Goal: Information Seeking & Learning: Learn about a topic

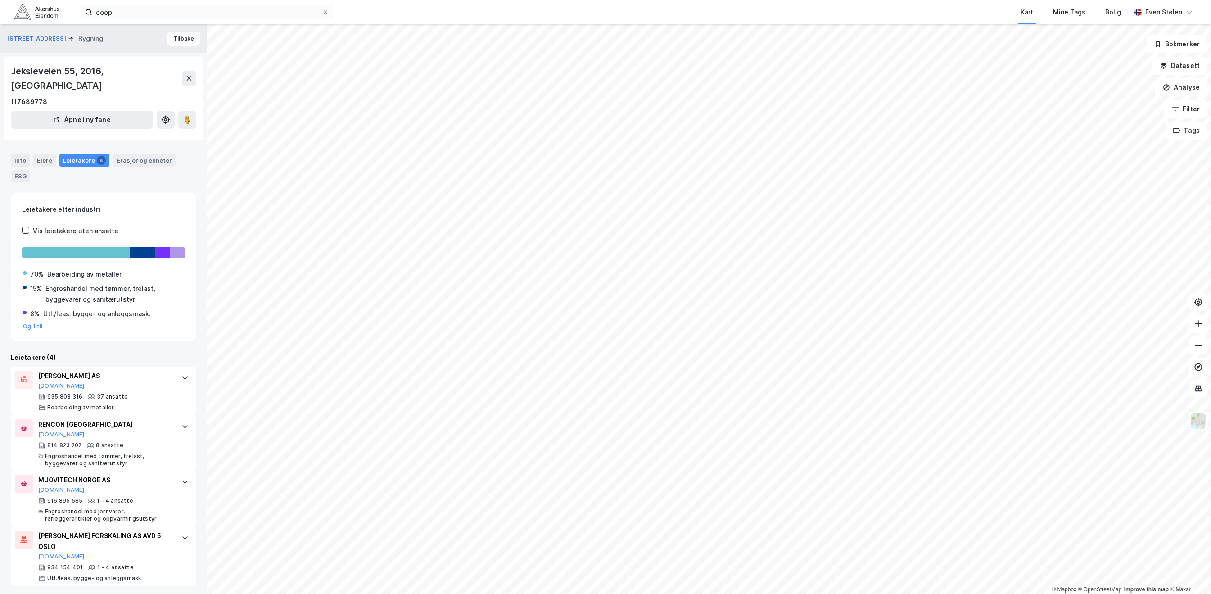
click at [23, 17] on img at bounding box center [36, 12] width 45 height 16
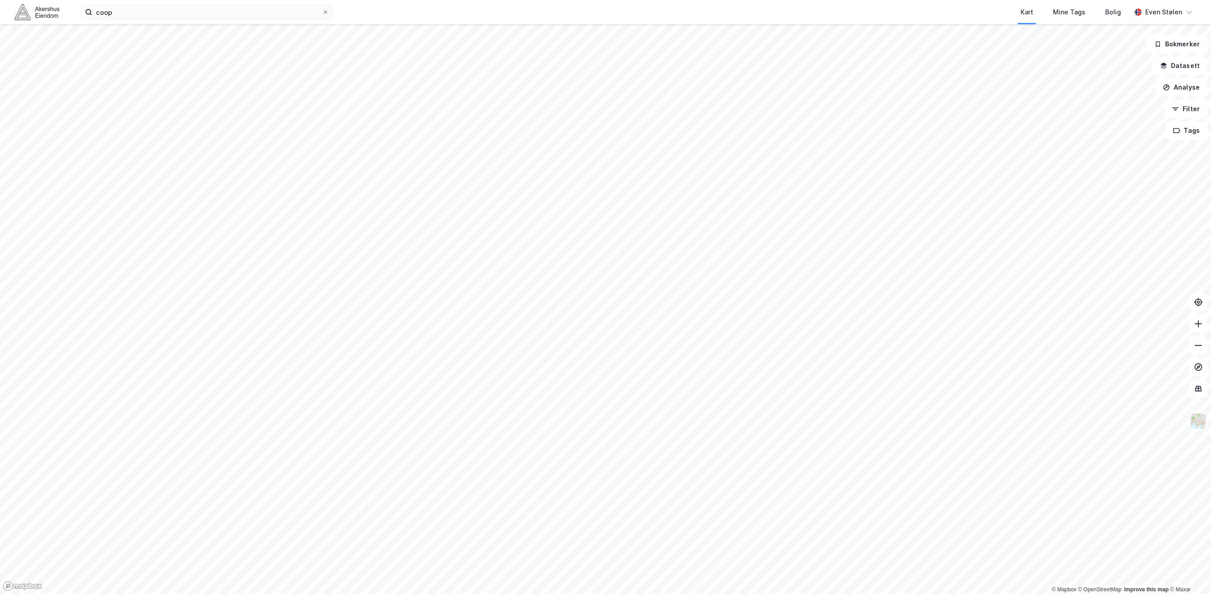
click at [23, 17] on img at bounding box center [36, 12] width 45 height 16
click at [163, 10] on input "coop" at bounding box center [207, 12] width 230 height 14
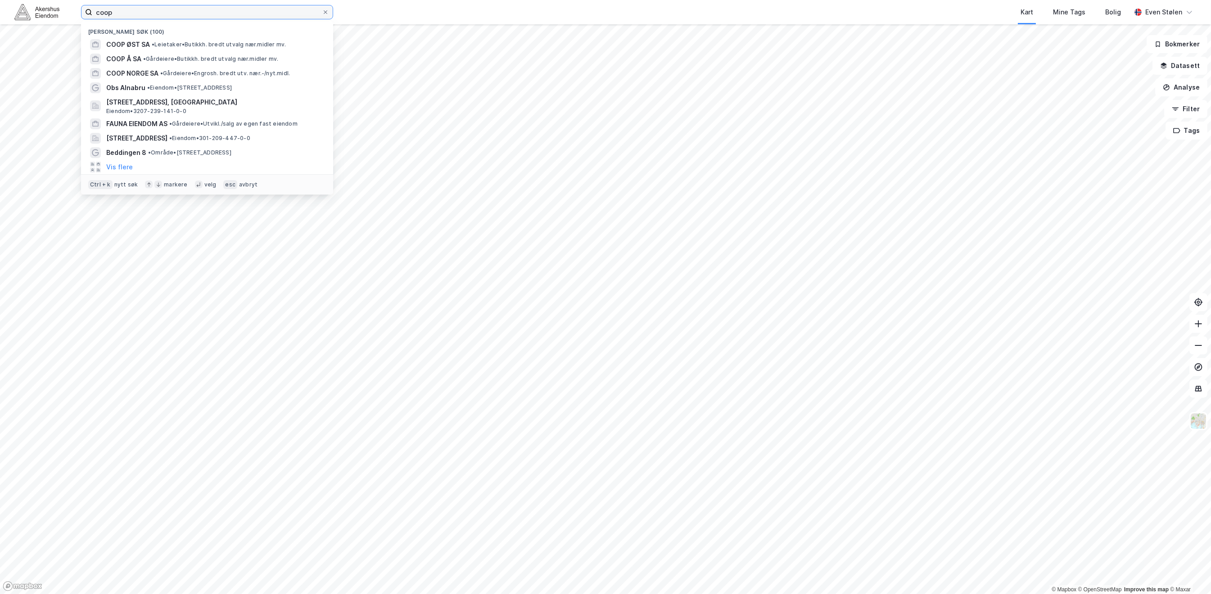
click at [163, 10] on input "coop" at bounding box center [207, 12] width 230 height 14
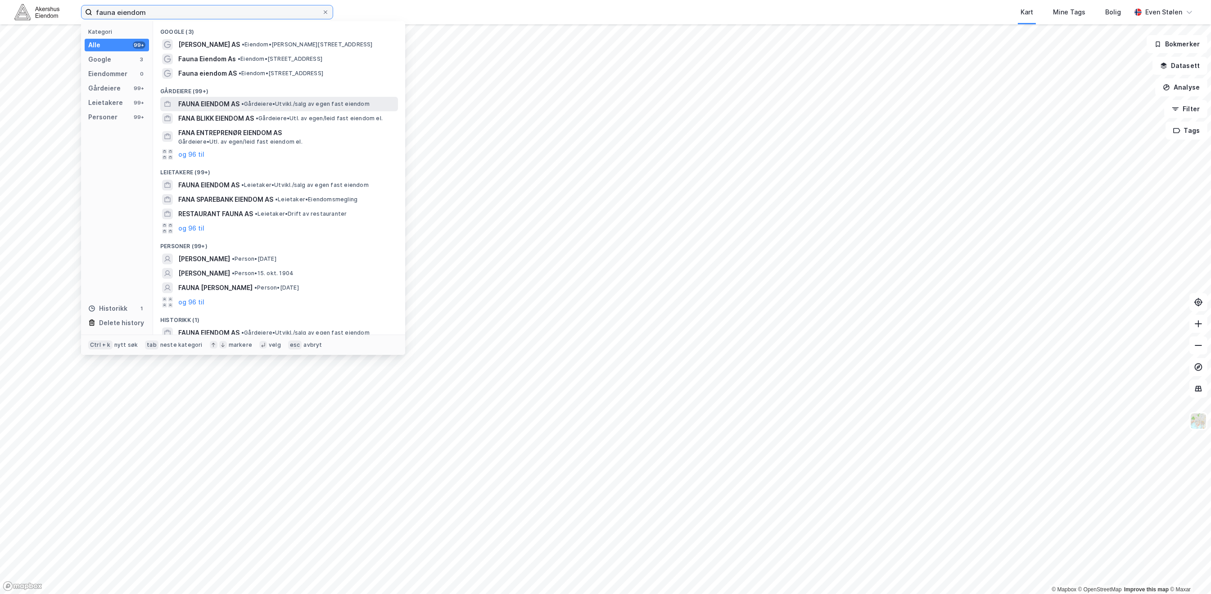
type input "fauna eiendom"
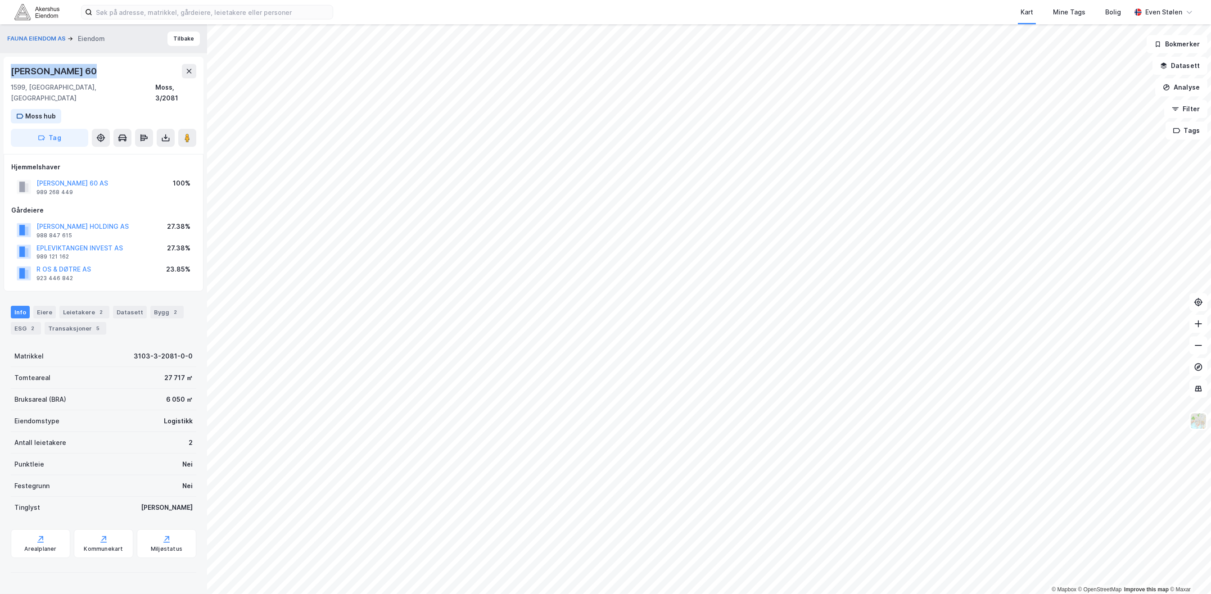
drag, startPoint x: 85, startPoint y: 68, endPoint x: 3, endPoint y: 75, distance: 81.7
click at [4, 75] on div "[PERSON_NAME] 60 1599, [GEOGRAPHIC_DATA], [GEOGRAPHIC_DATA], 3/2081 Moss hub Tag" at bounding box center [104, 105] width 200 height 97
copy div "[PERSON_NAME] 60"
click at [51, 12] on img at bounding box center [36, 12] width 45 height 16
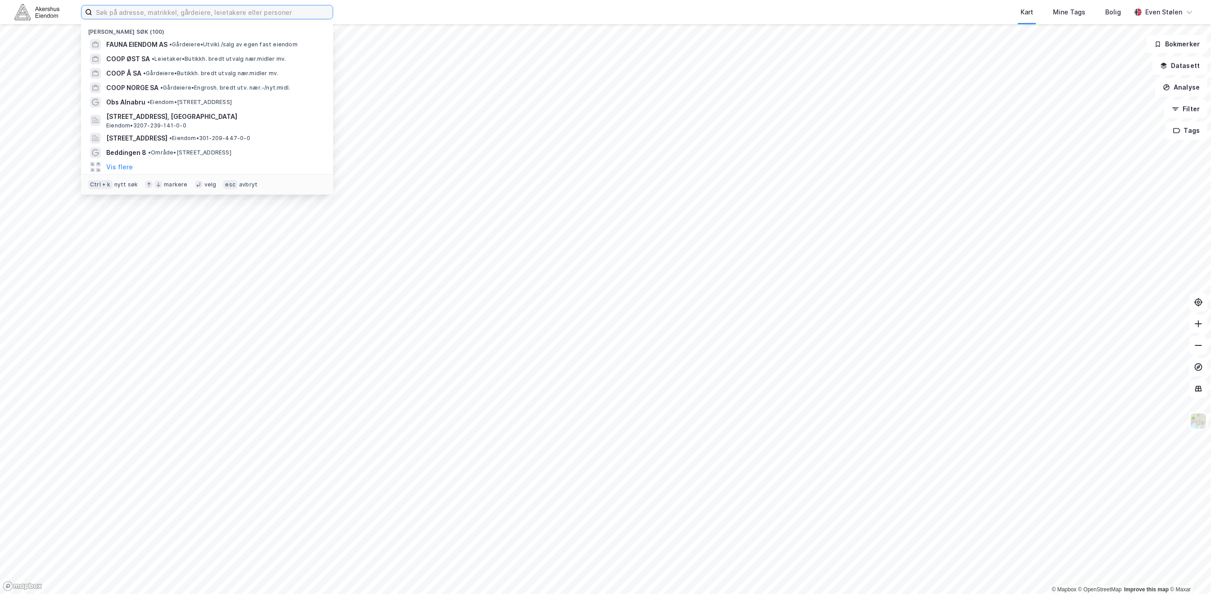
click at [146, 10] on input at bounding box center [212, 12] width 240 height 14
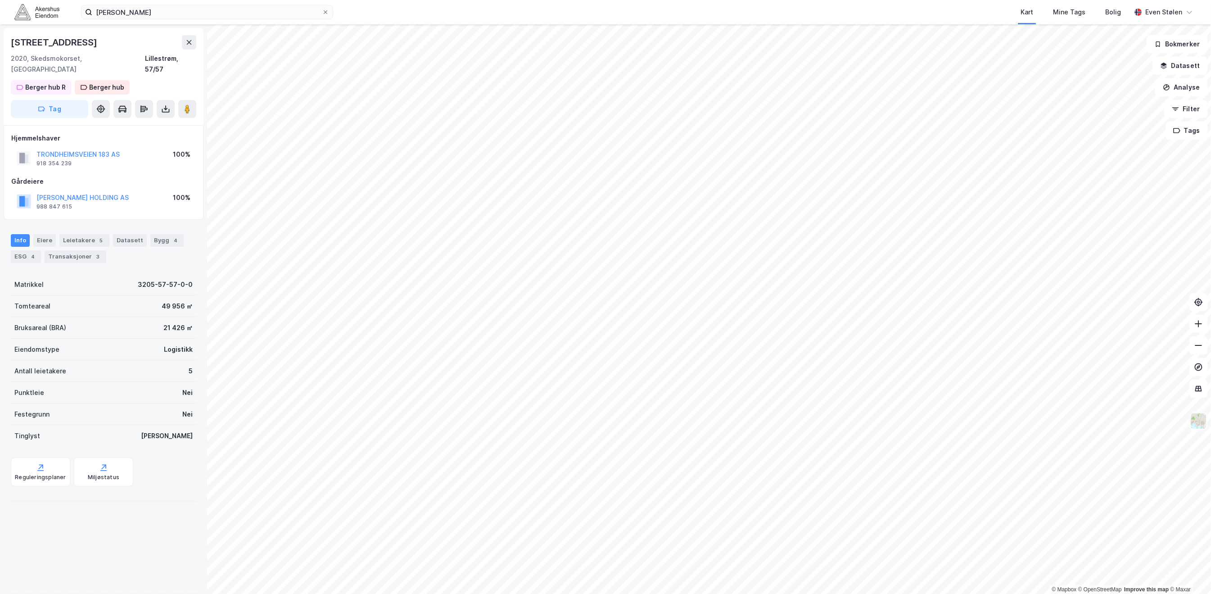
click at [1204, 422] on img at bounding box center [1198, 420] width 17 height 17
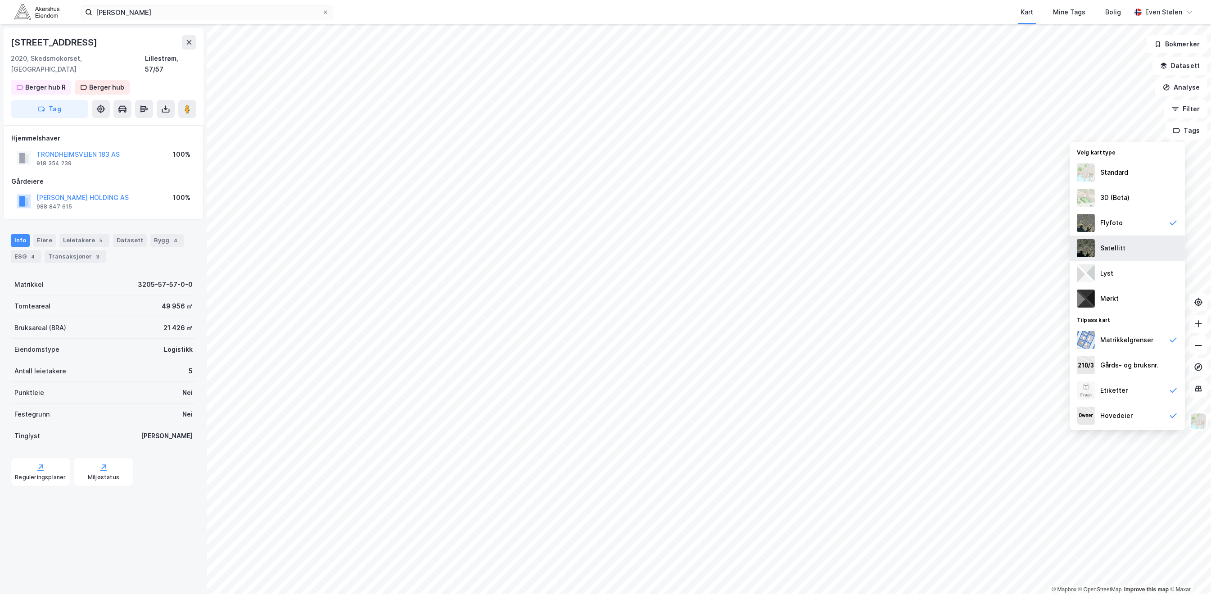
click at [1131, 248] on div "Satellitt" at bounding box center [1127, 247] width 115 height 25
click at [156, 19] on div "[PERSON_NAME]" at bounding box center [207, 12] width 252 height 14
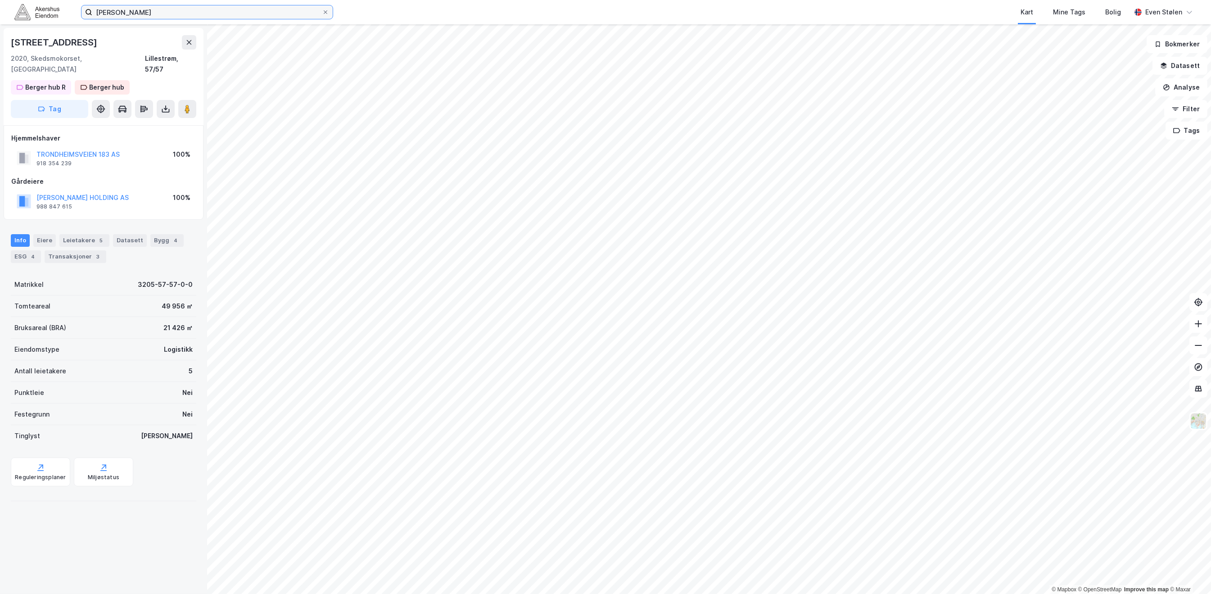
click at [163, 14] on input "[PERSON_NAME]" at bounding box center [207, 12] width 230 height 14
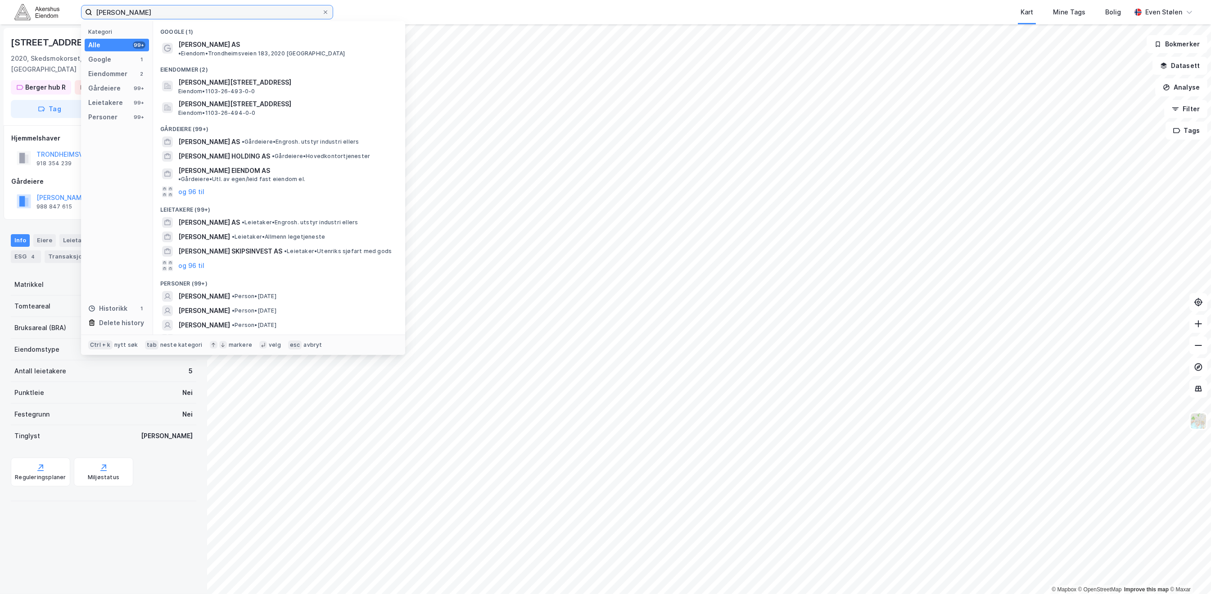
click at [163, 14] on input "[PERSON_NAME]" at bounding box center [207, 12] width 230 height 14
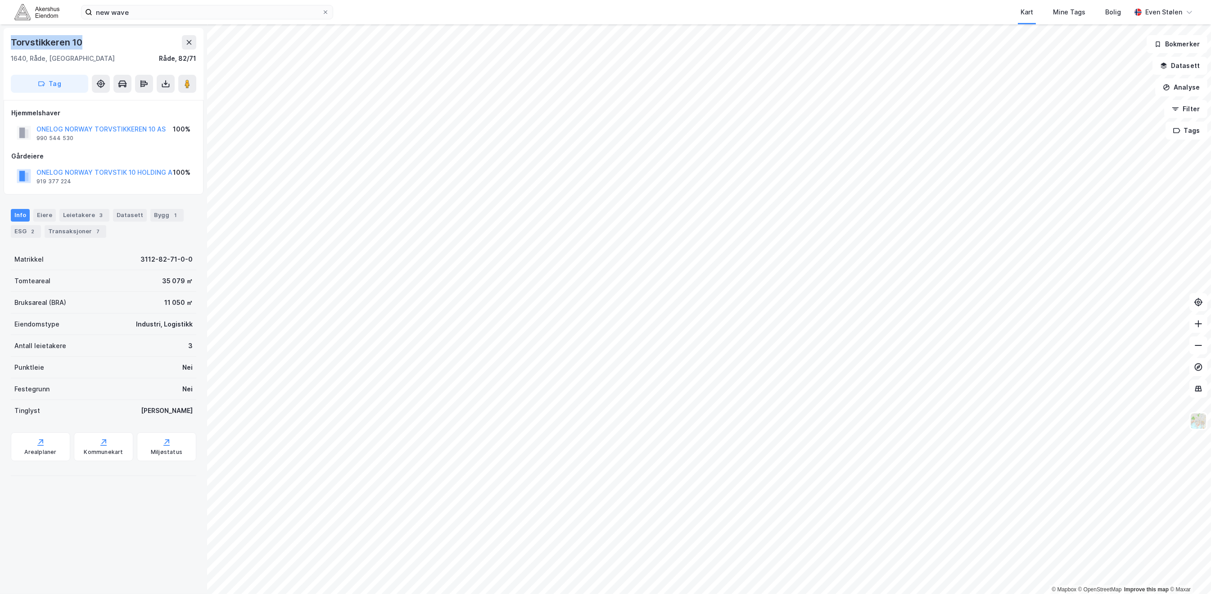
drag, startPoint x: 81, startPoint y: 39, endPoint x: 4, endPoint y: 38, distance: 77.4
click at [4, 38] on div "Torvstikkeren 10 1640, Råde, Østfold Råde, 82/71 Tag" at bounding box center [104, 64] width 200 height 72
copy div "Torvstikkeren 10"
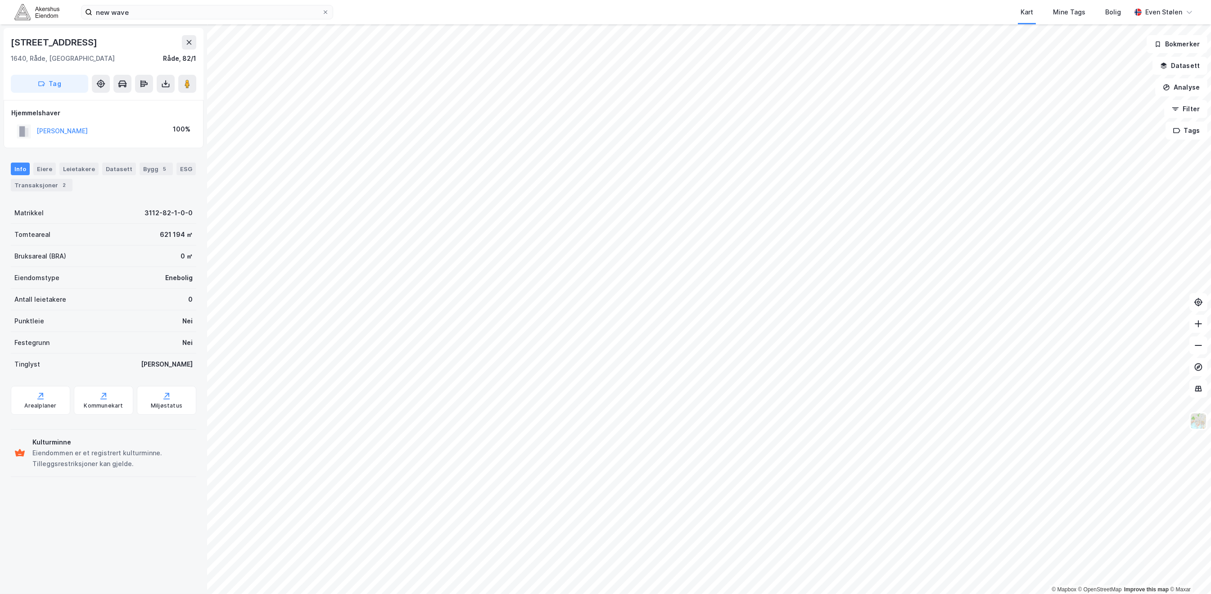
click at [45, 1] on div "new wave Kart Mine Tags Bolig [PERSON_NAME]" at bounding box center [605, 12] width 1211 height 24
click at [41, 17] on img at bounding box center [36, 12] width 45 height 16
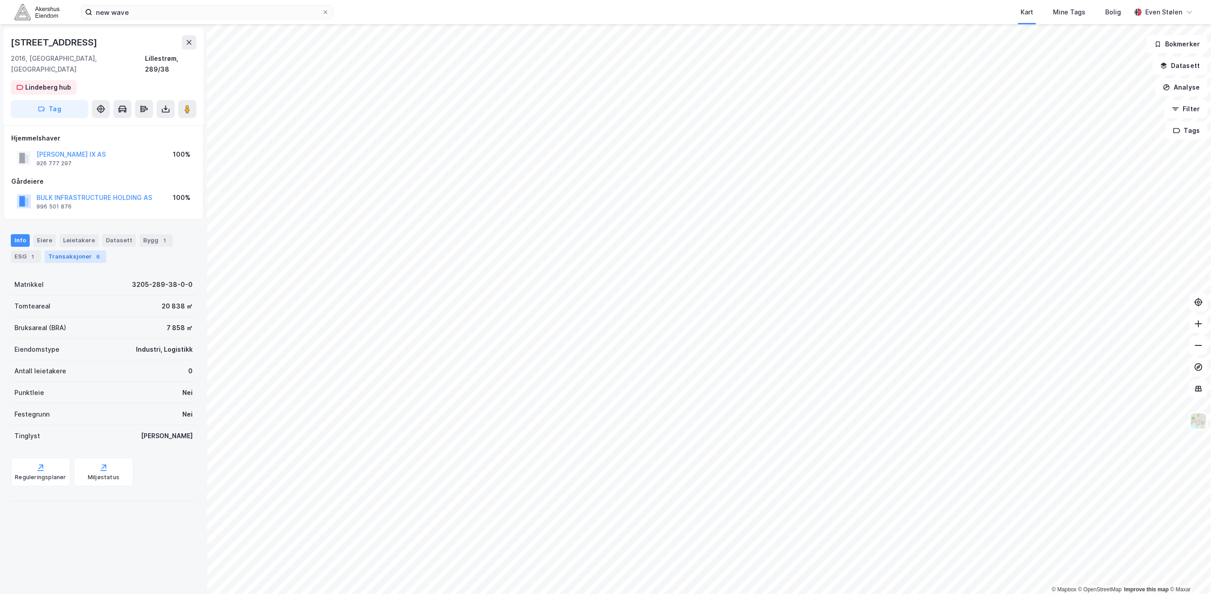
click at [76, 250] on div "Transaksjoner 6" at bounding box center [76, 256] width 62 height 13
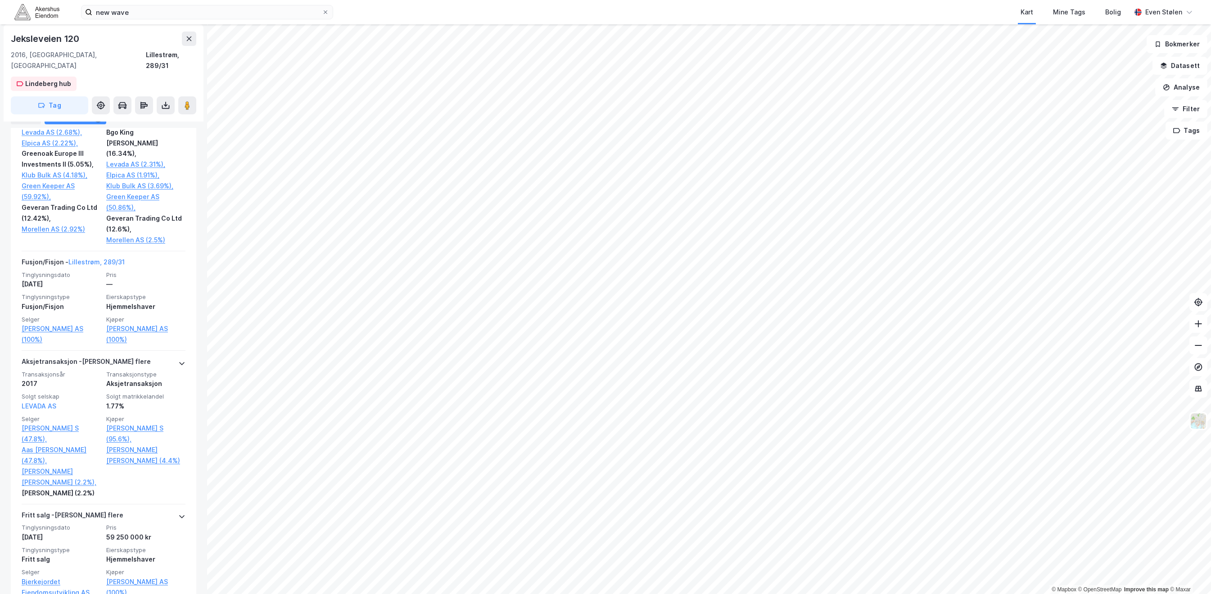
scroll to position [800, 0]
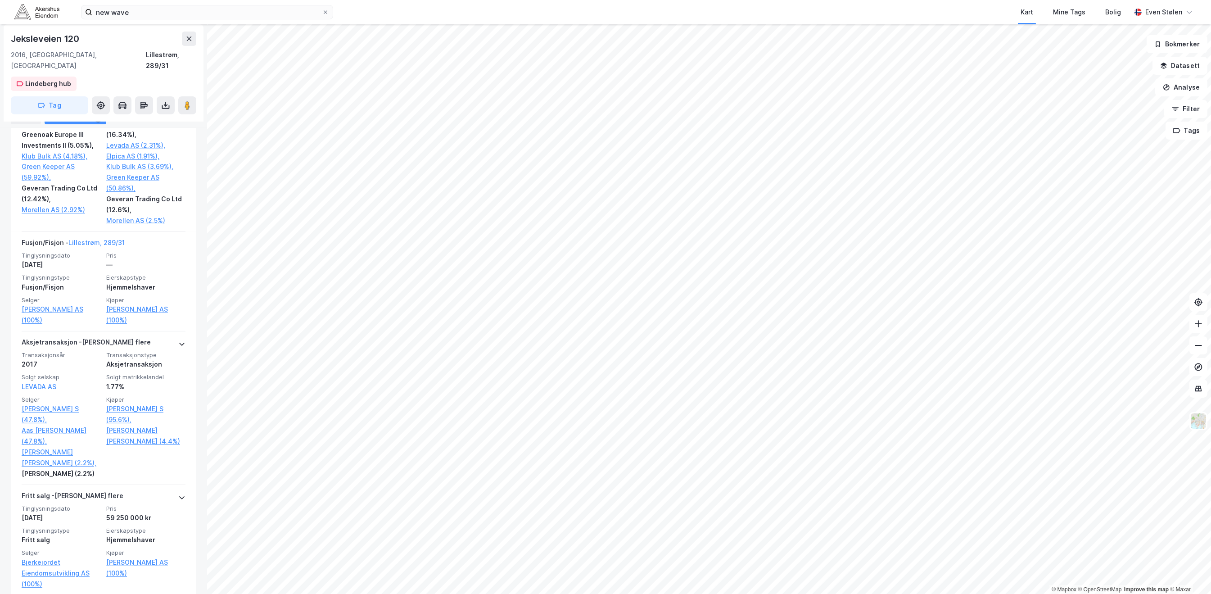
click at [69, 5] on div "new wave Kart Mine Tags Bolig [PERSON_NAME]" at bounding box center [605, 12] width 1211 height 24
click at [35, 12] on img at bounding box center [36, 12] width 45 height 16
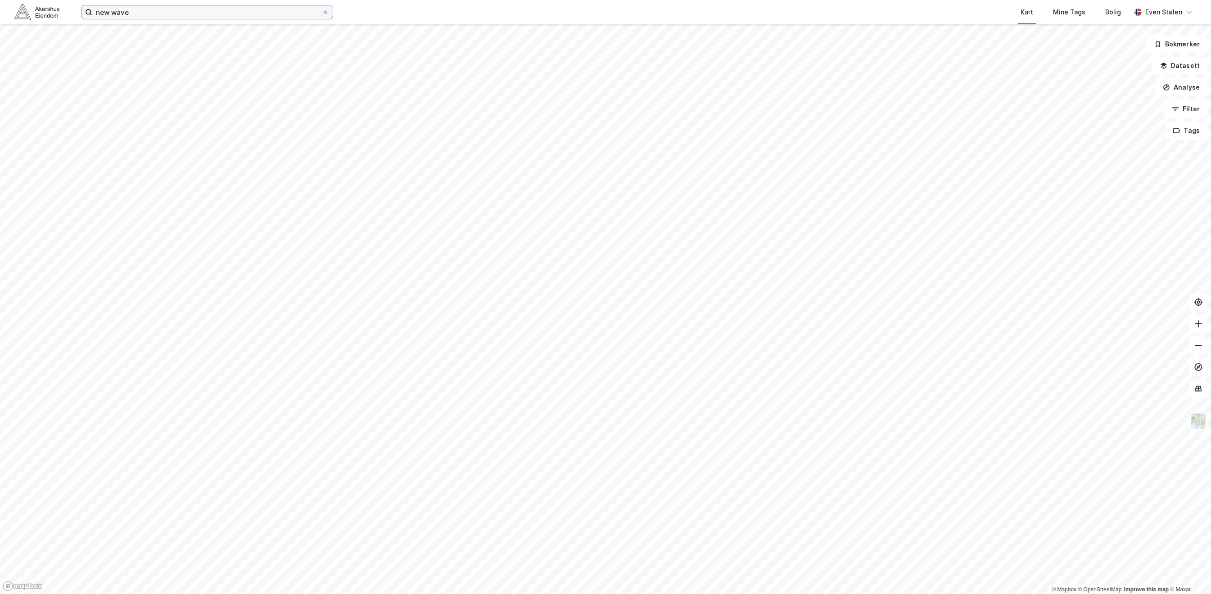
click at [145, 14] on input "new wave" at bounding box center [207, 12] width 230 height 14
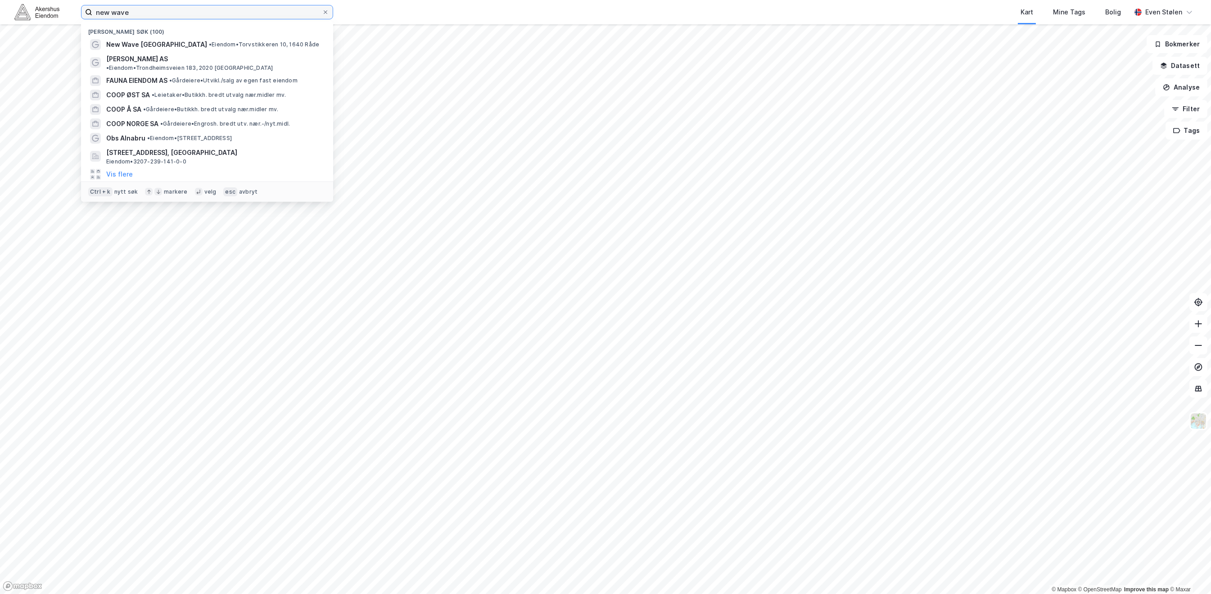
click at [145, 14] on input "new wave" at bounding box center [207, 12] width 230 height 14
paste input "Besøksadresse: [STREET_ADDRESS]"
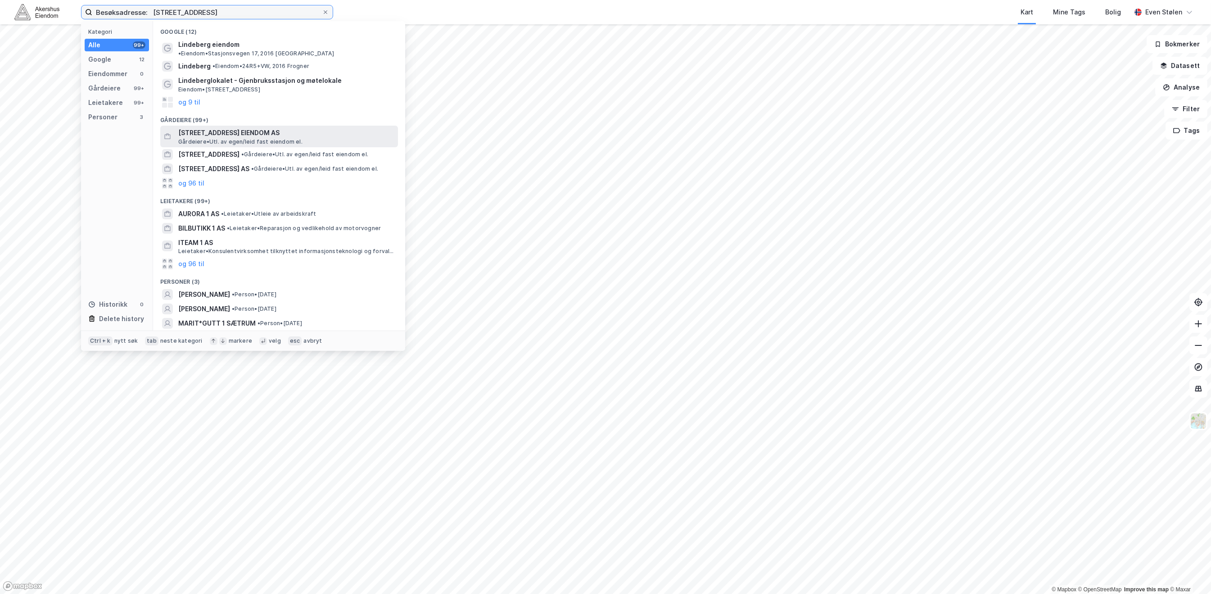
type input "Besøksadresse: [STREET_ADDRESS]"
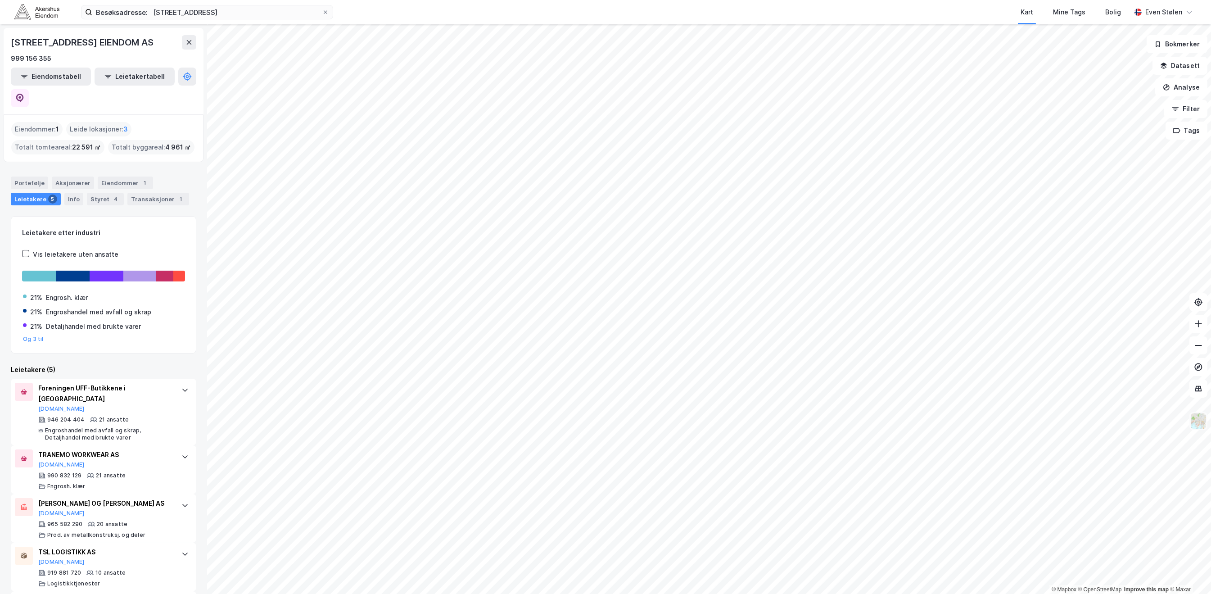
click at [1200, 425] on img at bounding box center [1198, 420] width 17 height 17
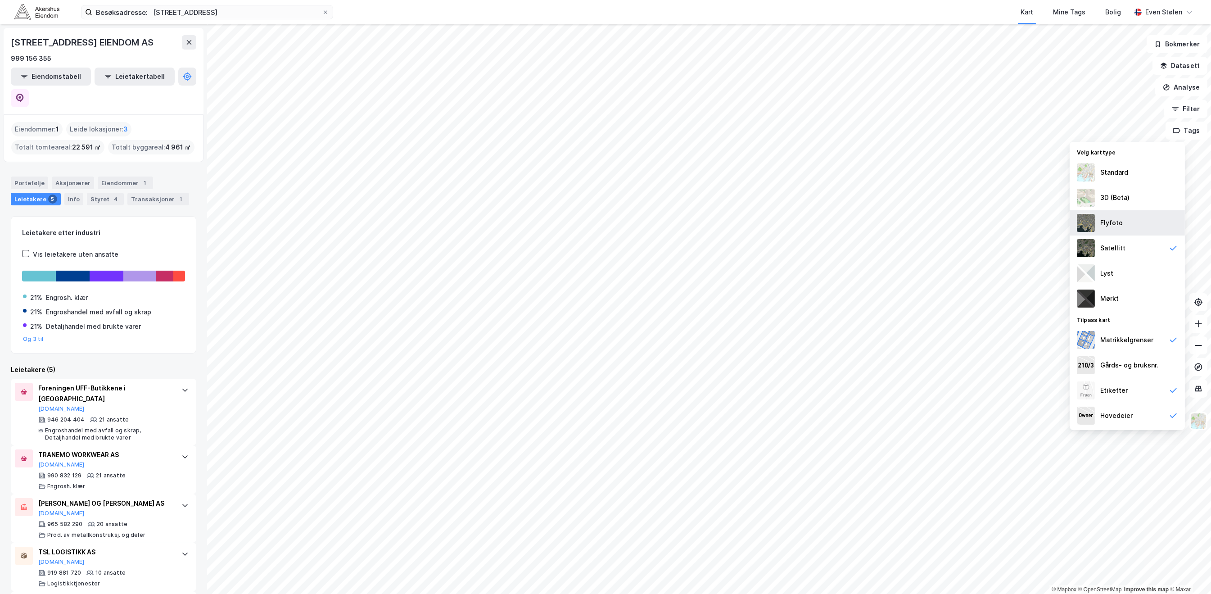
click at [1142, 215] on div "Flyfoto" at bounding box center [1127, 222] width 115 height 25
click at [1148, 248] on div "Satellitt" at bounding box center [1127, 247] width 115 height 25
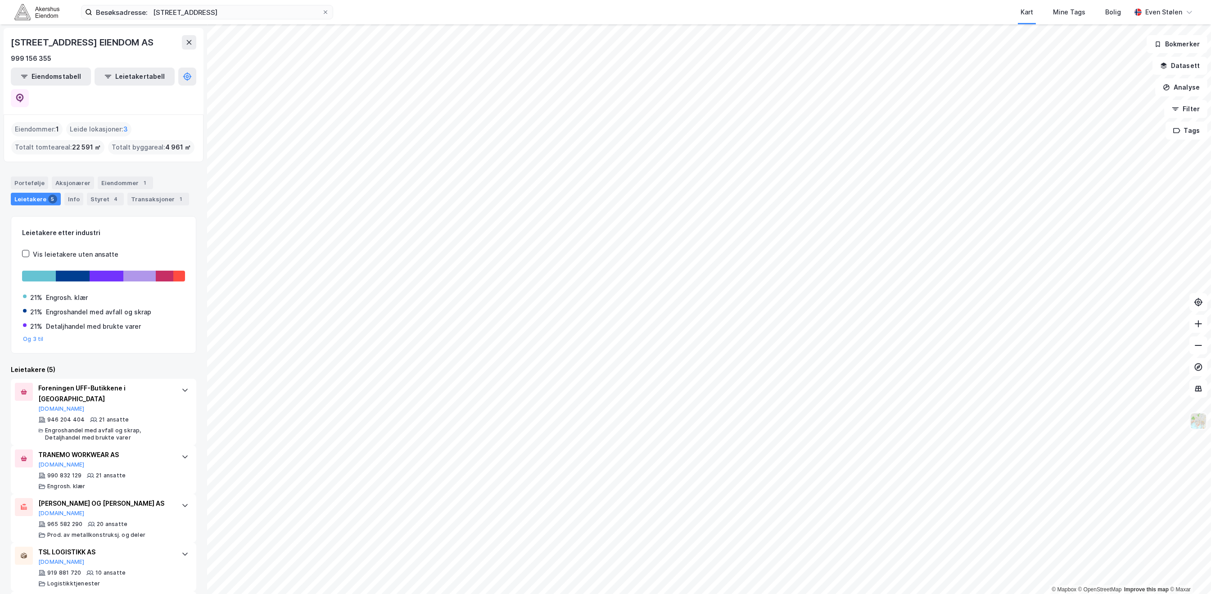
click at [1196, 424] on img at bounding box center [1198, 420] width 17 height 17
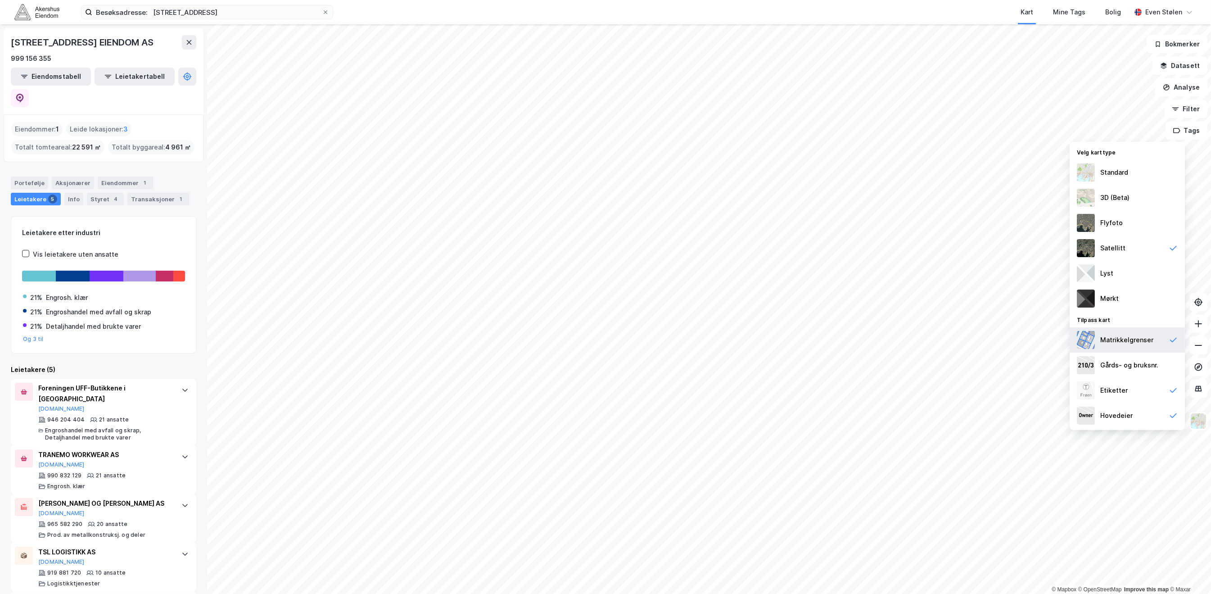
click at [1140, 338] on div "Matrikkelgrenser" at bounding box center [1126, 339] width 53 height 11
click at [1146, 417] on div "Hovedeier" at bounding box center [1127, 415] width 115 height 25
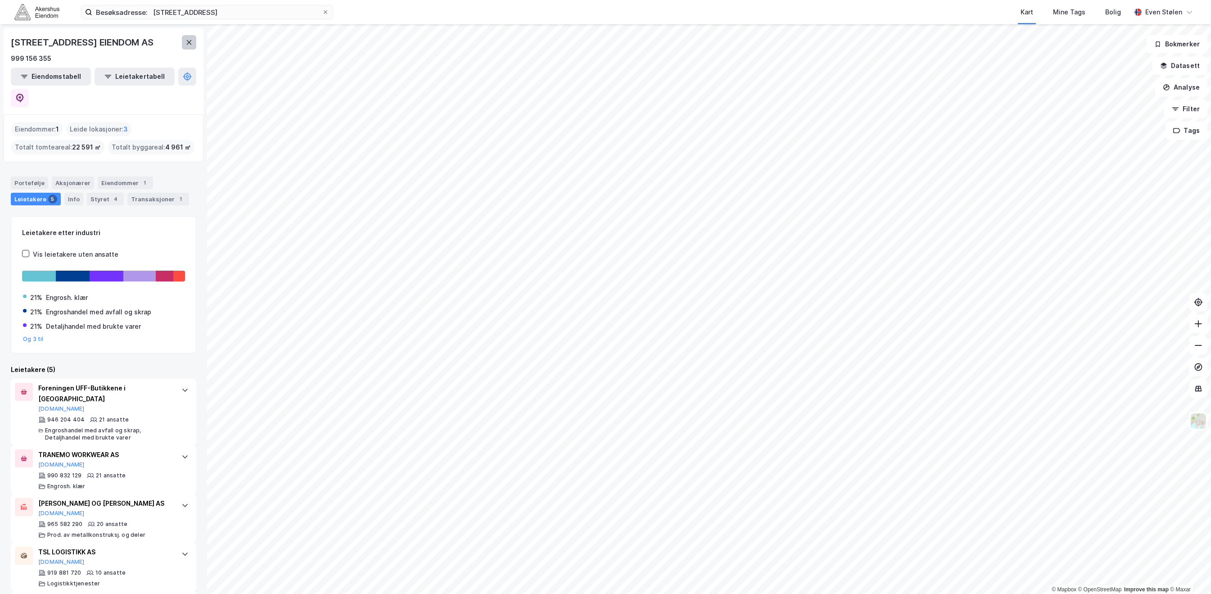
click at [188, 40] on icon at bounding box center [188, 42] width 7 height 7
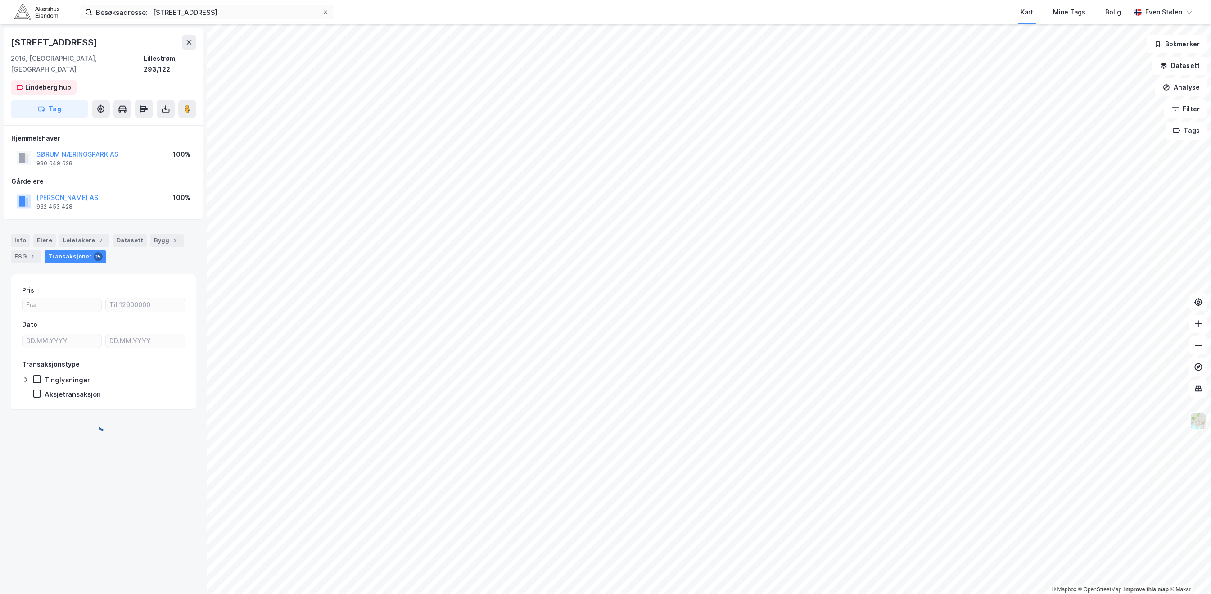
click at [1198, 427] on img at bounding box center [1198, 420] width 17 height 17
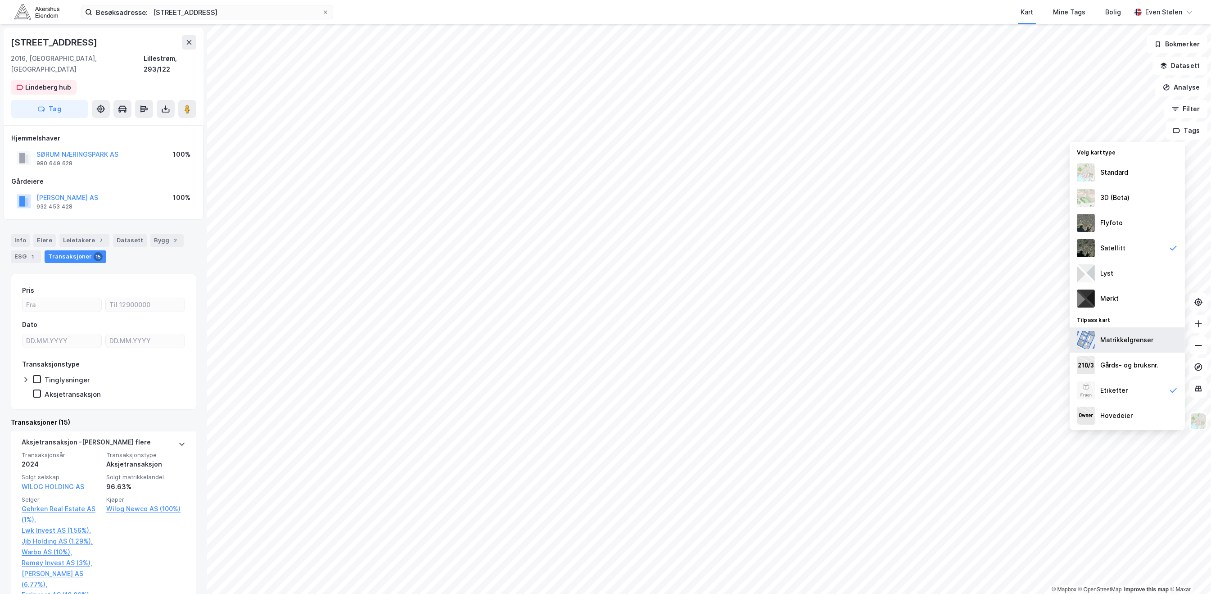
click at [1134, 334] on div "Matrikkelgrenser" at bounding box center [1126, 339] width 53 height 11
click at [1160, 417] on div "Hovedeier" at bounding box center [1127, 415] width 115 height 25
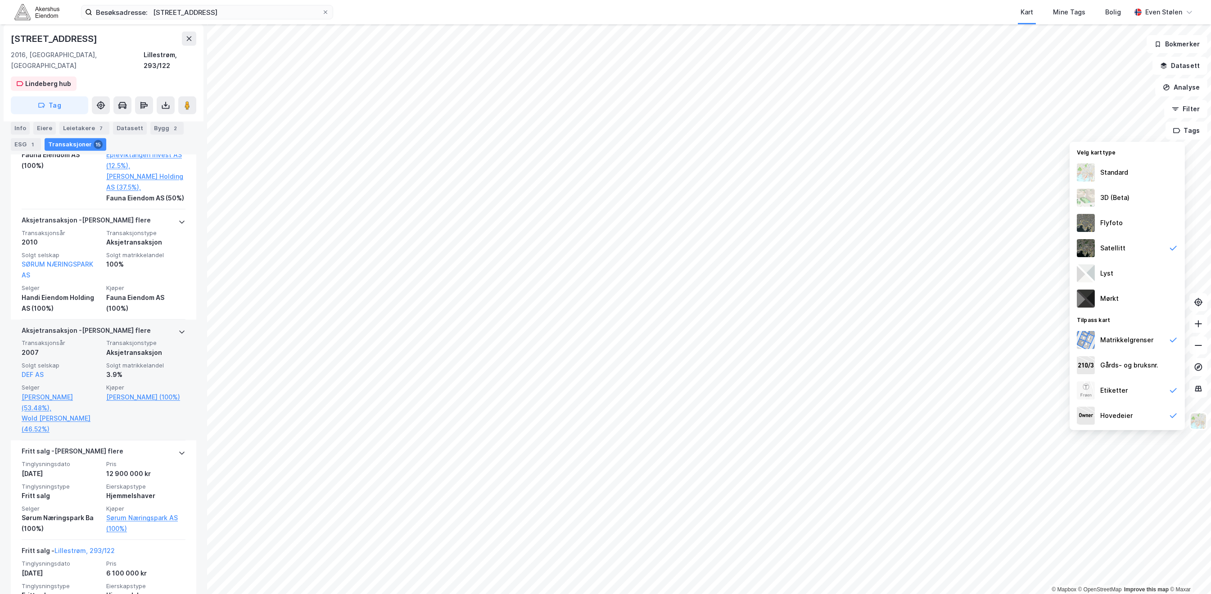
scroll to position [1888, 0]
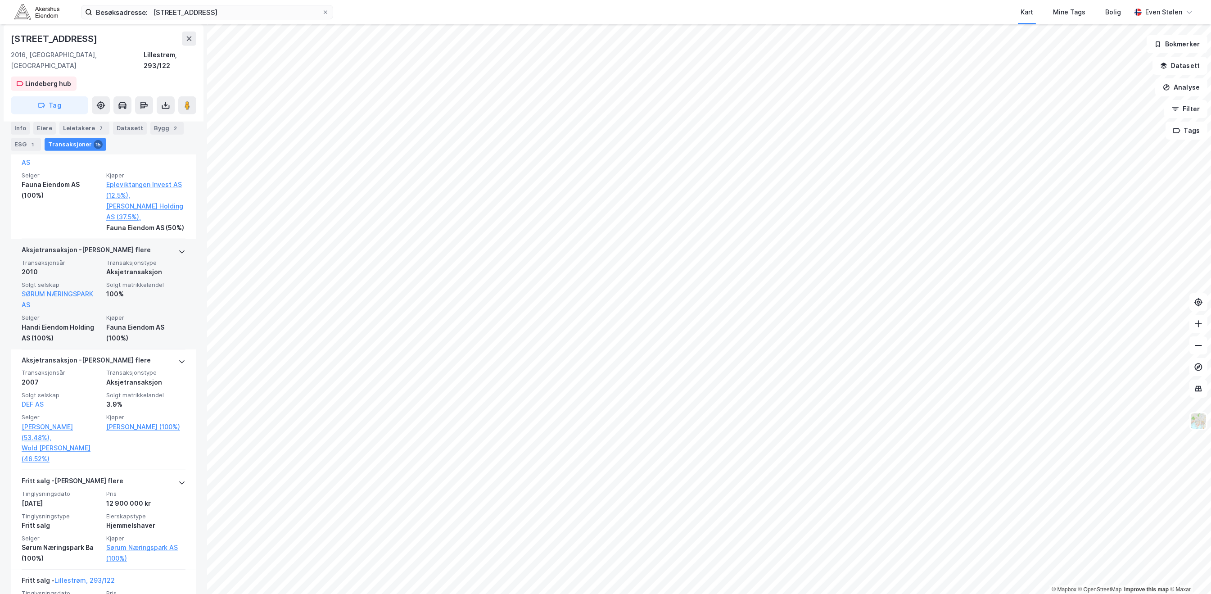
click at [178, 248] on icon at bounding box center [181, 251] width 7 height 7
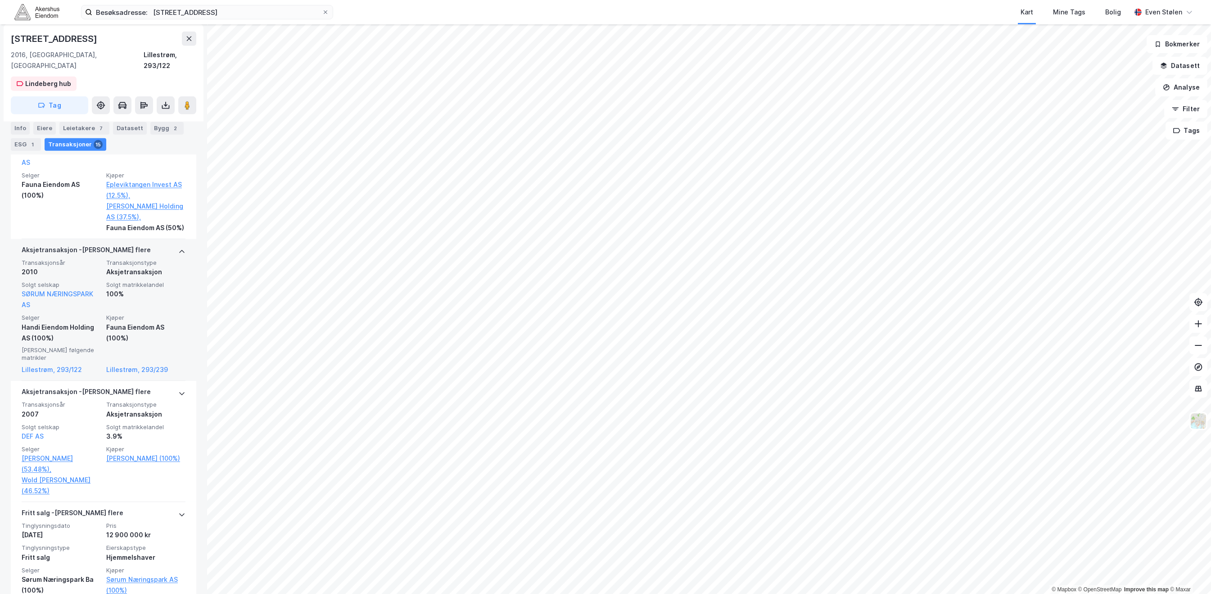
click at [178, 248] on icon at bounding box center [181, 251] width 7 height 7
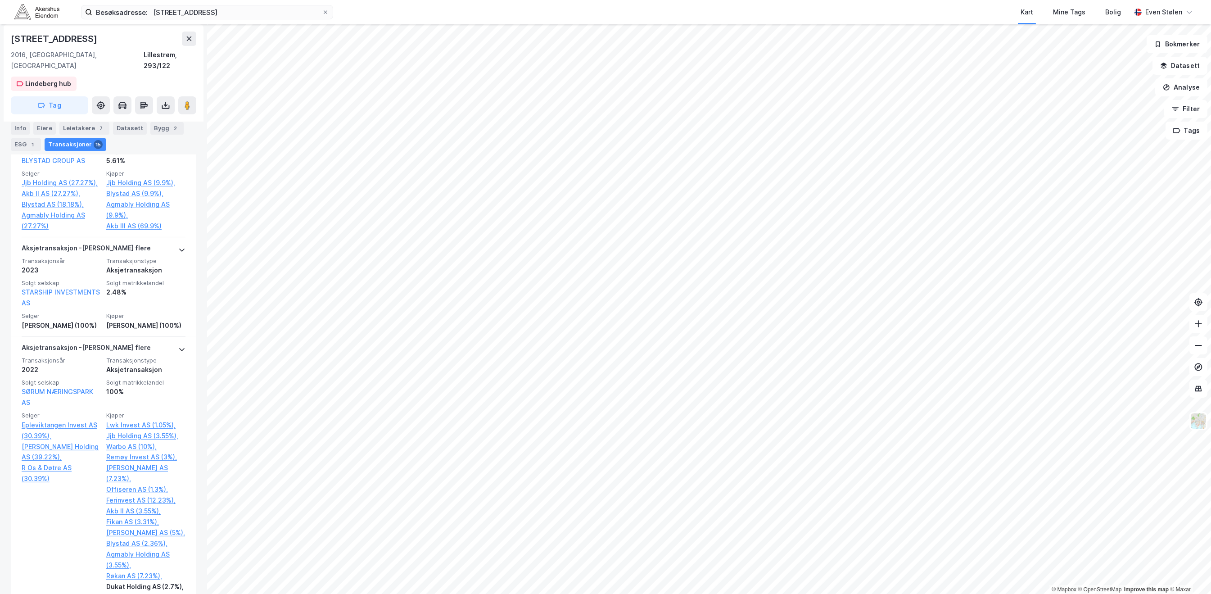
scroll to position [1080, 0]
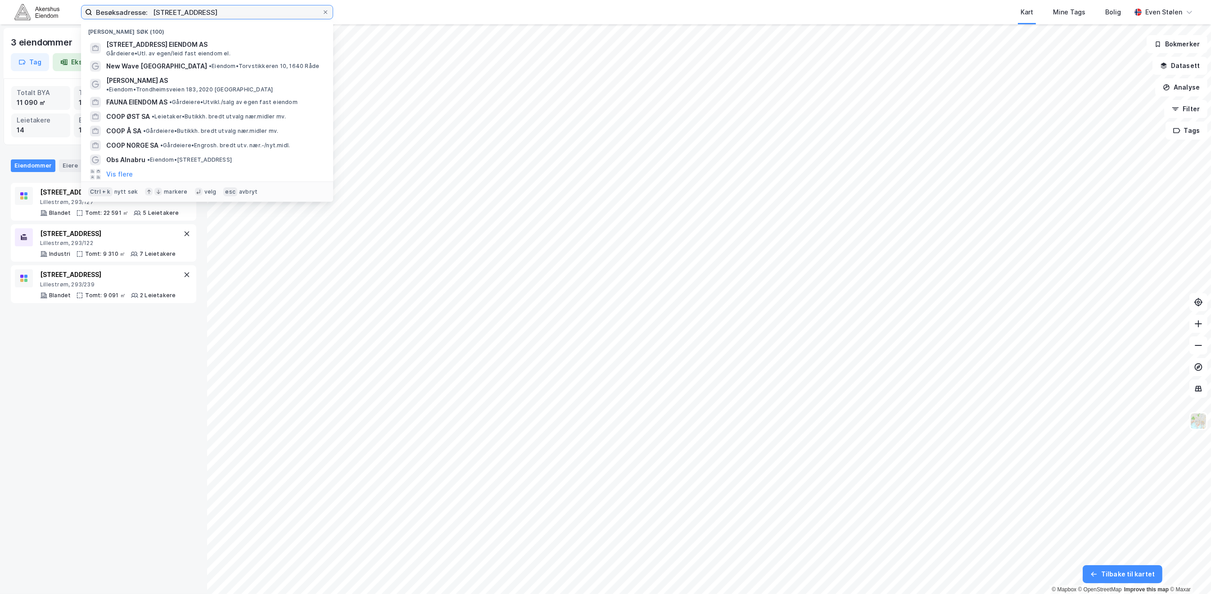
click at [179, 12] on input "Besøksadresse: [STREET_ADDRESS]" at bounding box center [207, 12] width 230 height 14
paste input
paste input "1"
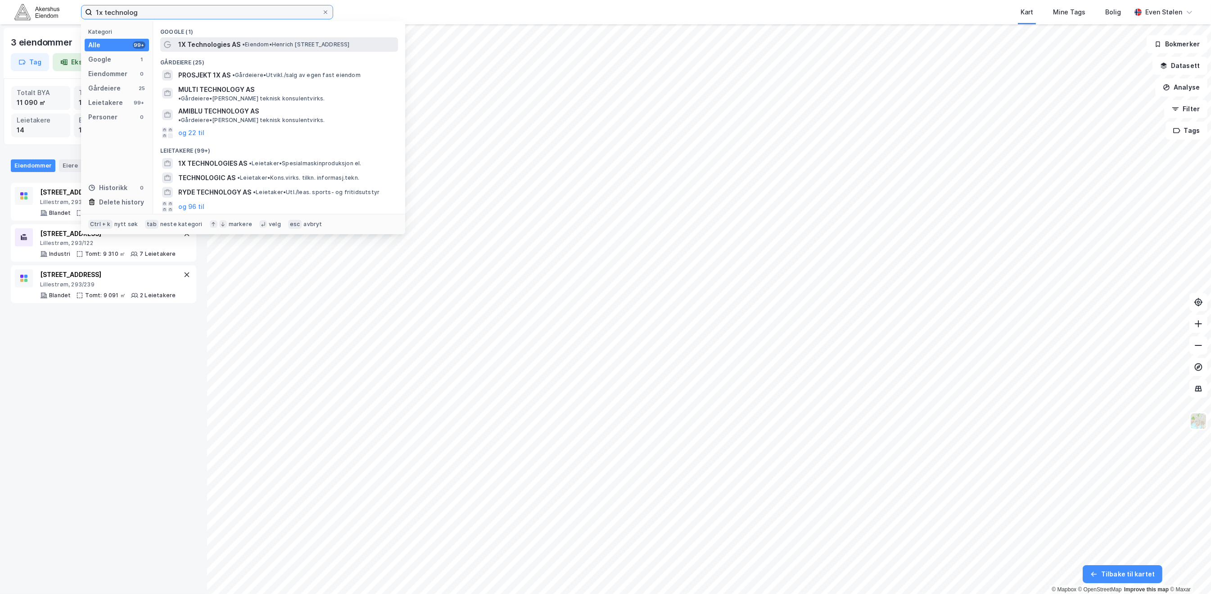
type input "1x technolog"
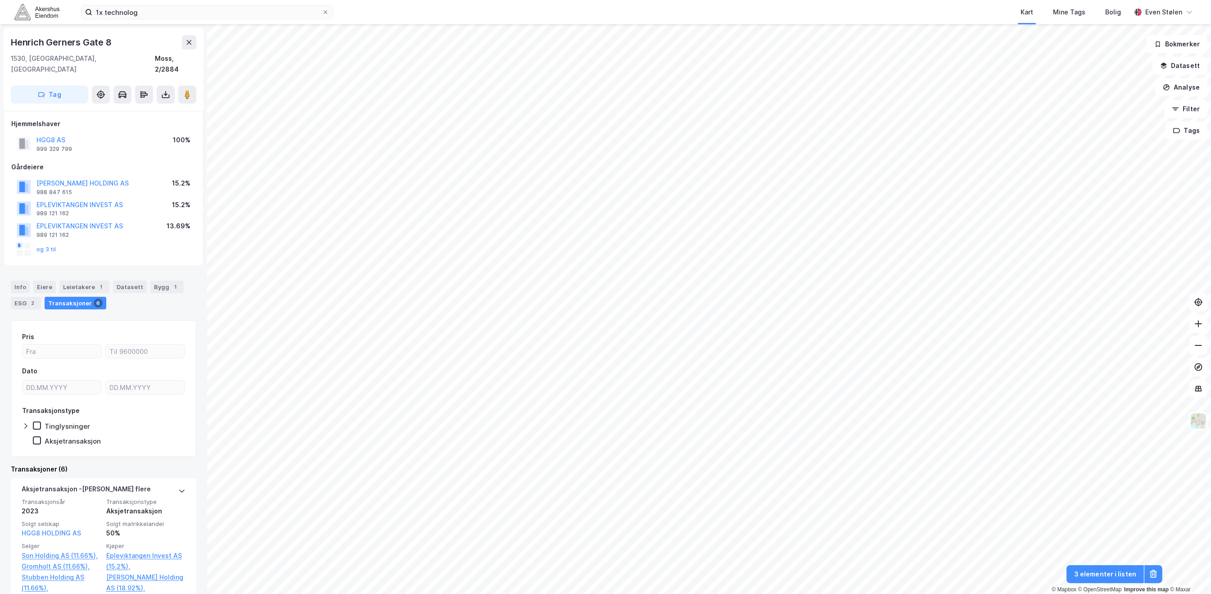
click at [80, 40] on div "Henrich Gerners Gate 8" at bounding box center [62, 42] width 103 height 14
copy div "Henrich Gerners Gate 8"
